Goal: Transaction & Acquisition: Purchase product/service

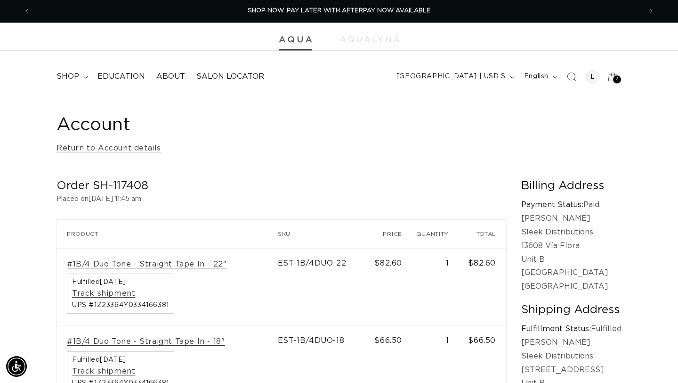
click at [296, 40] on img at bounding box center [295, 39] width 33 height 7
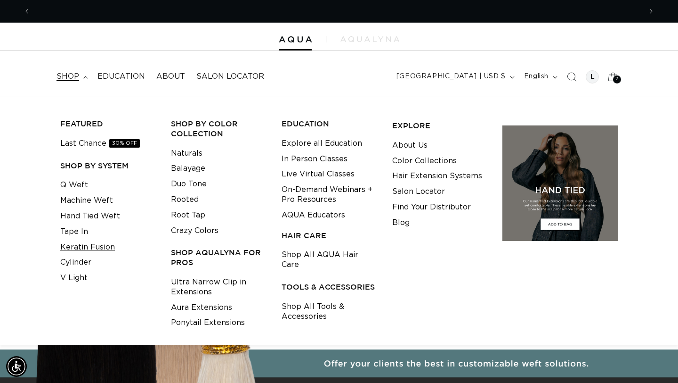
scroll to position [0, 1223]
click at [86, 248] on link "Keratin Fusion" at bounding box center [87, 247] width 55 height 16
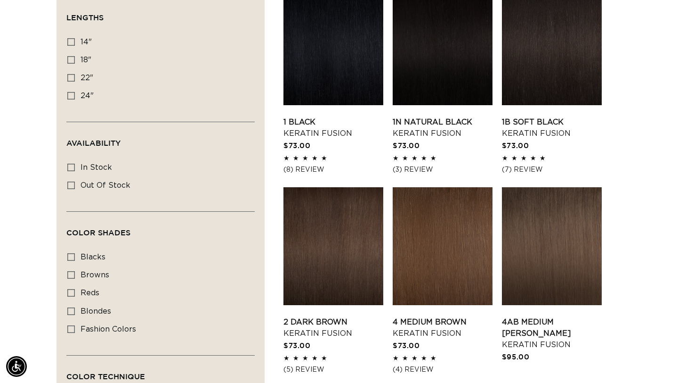
scroll to position [361, 0]
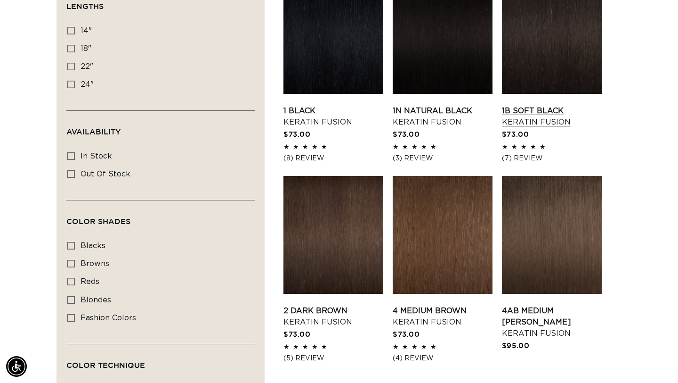
click at [561, 105] on link "1B Soft Black Keratin Fusion" at bounding box center [552, 116] width 100 height 23
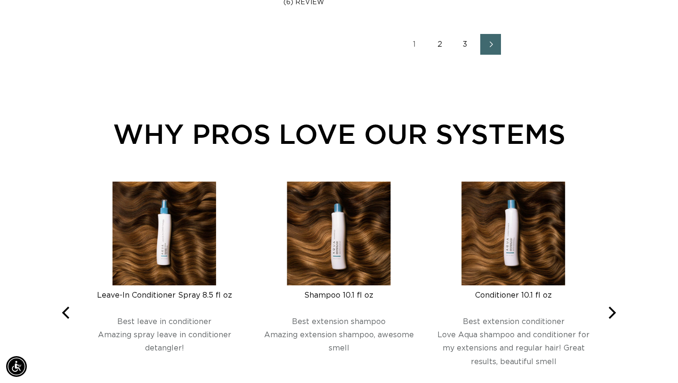
scroll to position [0, 0]
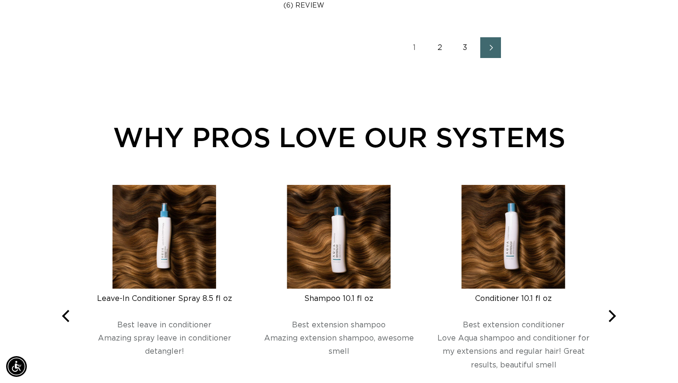
click at [439, 48] on link "2" at bounding box center [440, 47] width 21 height 21
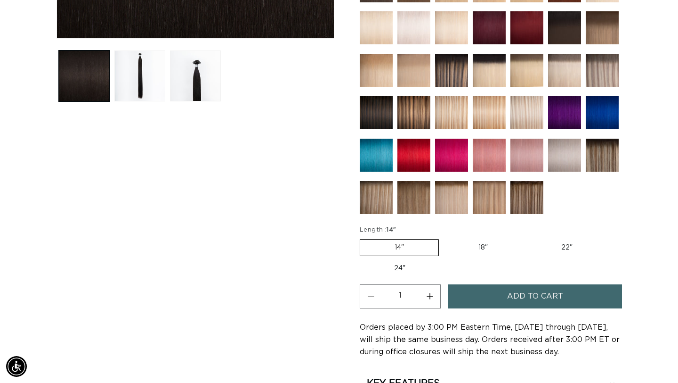
scroll to position [0, 612]
click at [523, 299] on span "Add to cart" at bounding box center [535, 296] width 56 height 24
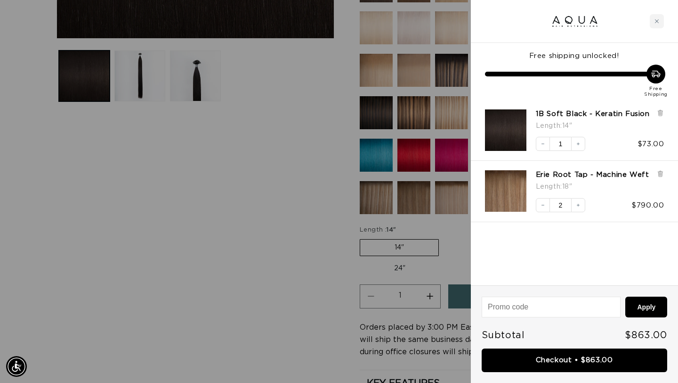
scroll to position [0, 0]
click at [662, 174] on icon at bounding box center [661, 173] width 2 height 5
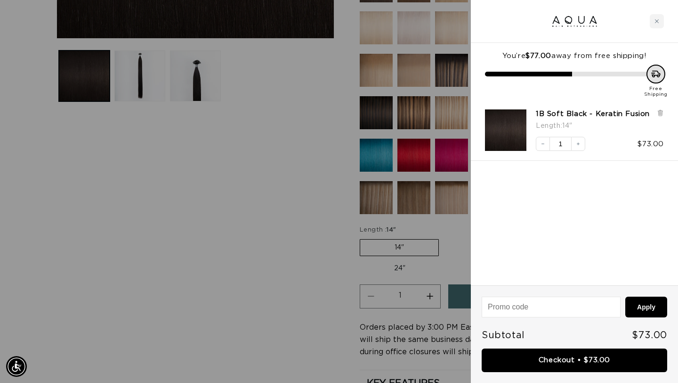
scroll to position [0, 1223]
click at [256, 264] on div at bounding box center [339, 191] width 678 height 383
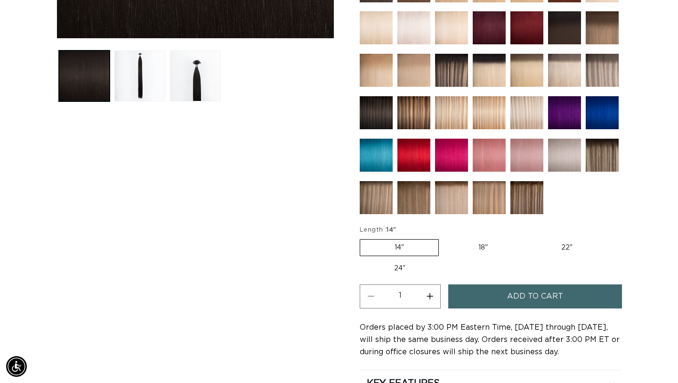
click at [486, 247] on label "18" Variant sold out or unavailable" at bounding box center [483, 247] width 78 height 16
click at [444, 237] on input "18" Variant sold out or unavailable" at bounding box center [444, 237] width 0 height 0
radio input "true"
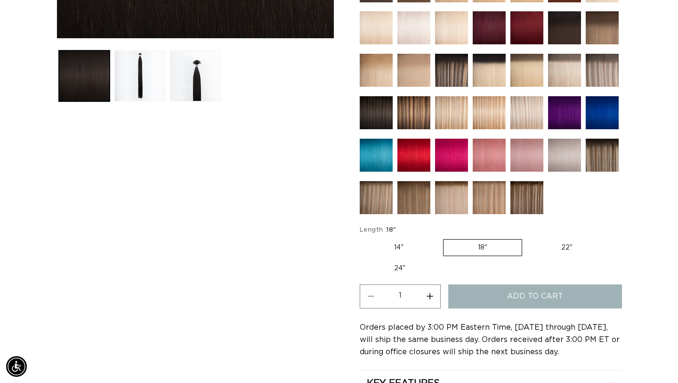
scroll to position [0, 0]
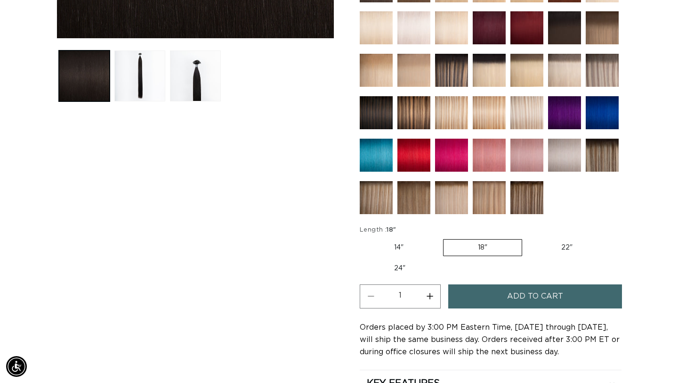
click at [432, 296] on button "Increase quantity for 1B Soft Black - Keratin Fusion" at bounding box center [429, 296] width 21 height 24
type input "2"
click at [518, 301] on span "Add to cart" at bounding box center [535, 296] width 56 height 24
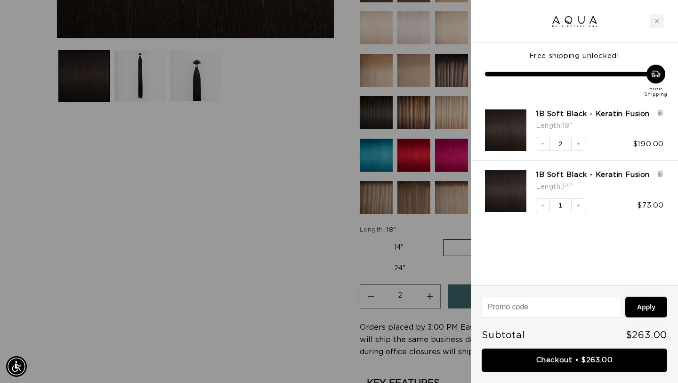
scroll to position [0, 1223]
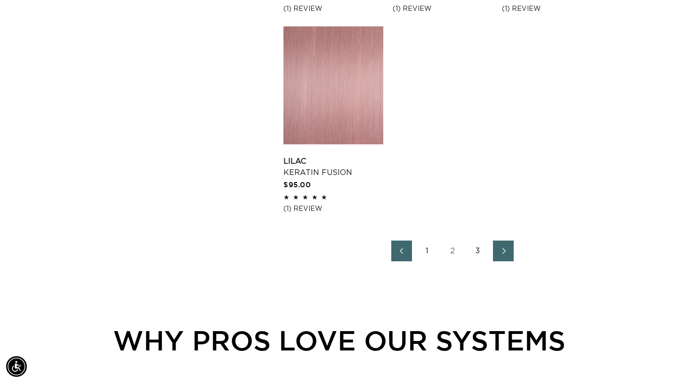
scroll to position [1324, 0]
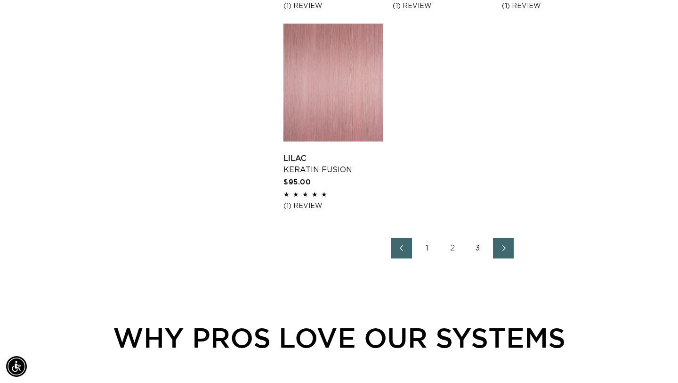
click at [479, 247] on link "3" at bounding box center [478, 247] width 21 height 21
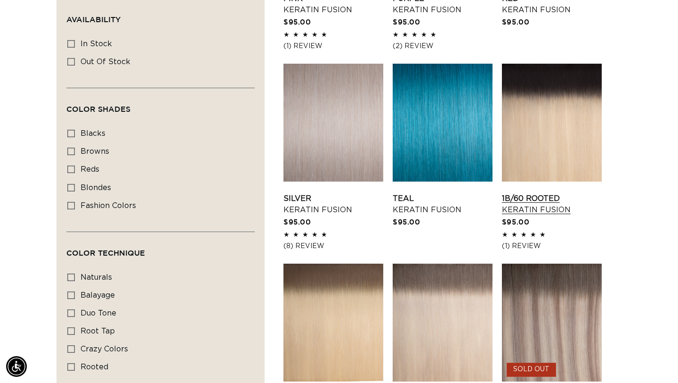
scroll to position [0, 612]
click at [538, 197] on link "1B/60 Rooted Keratin Fusion" at bounding box center [552, 204] width 100 height 23
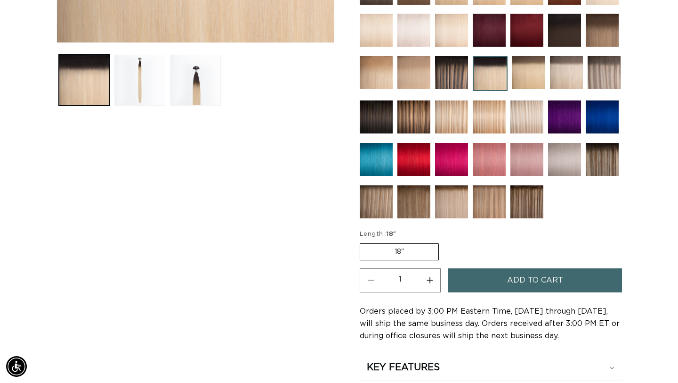
scroll to position [0, 612]
click at [431, 281] on button "Increase quantity for 1B/60 Rooted - Keratin Fusion" at bounding box center [429, 280] width 21 height 24
type input "2"
click at [523, 280] on span "Add to cart" at bounding box center [535, 280] width 56 height 24
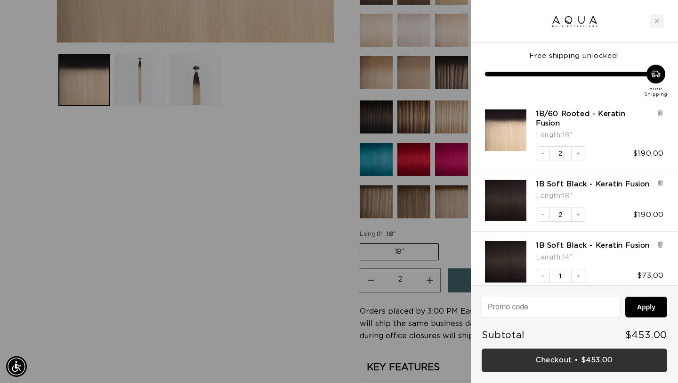
scroll to position [0, 612]
click at [586, 360] on link "Checkout • $453.00" at bounding box center [575, 360] width 186 height 24
